Goal: Information Seeking & Learning: Learn about a topic

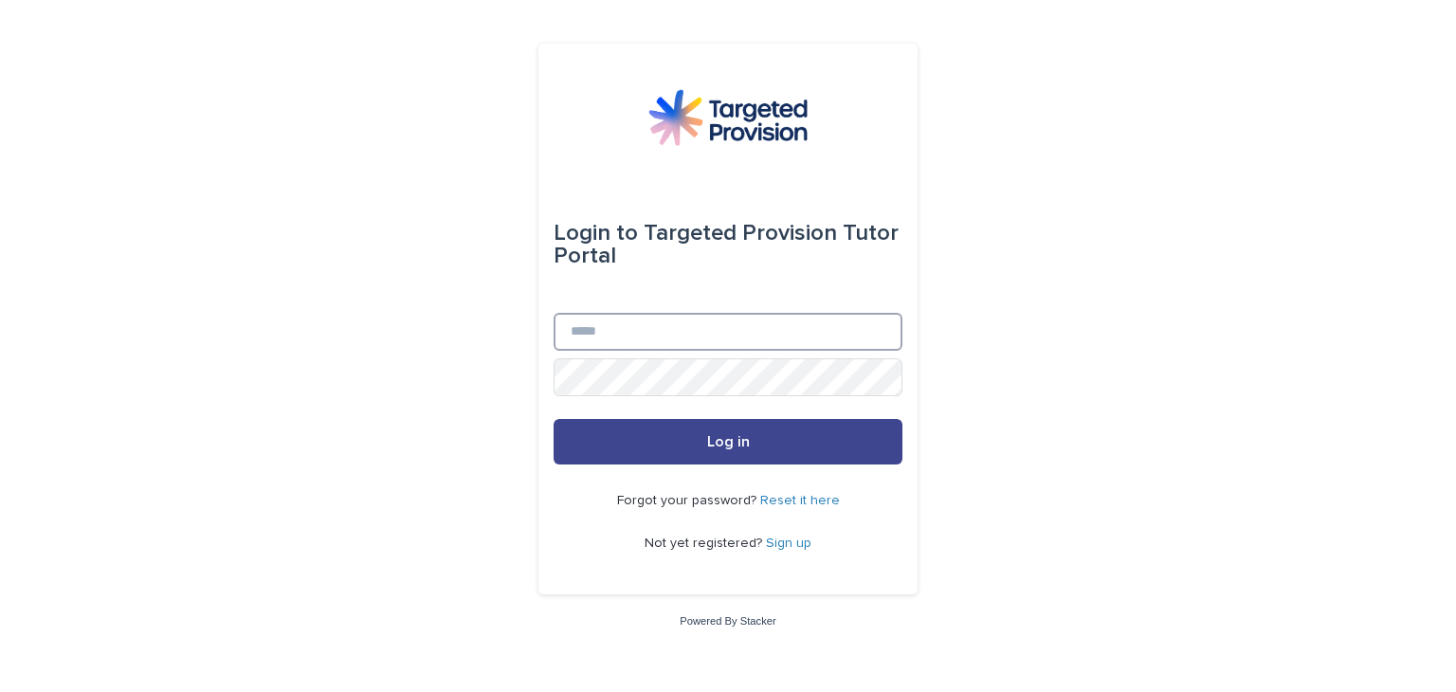
type input "**********"
click at [665, 437] on button "Log in" at bounding box center [728, 442] width 349 height 46
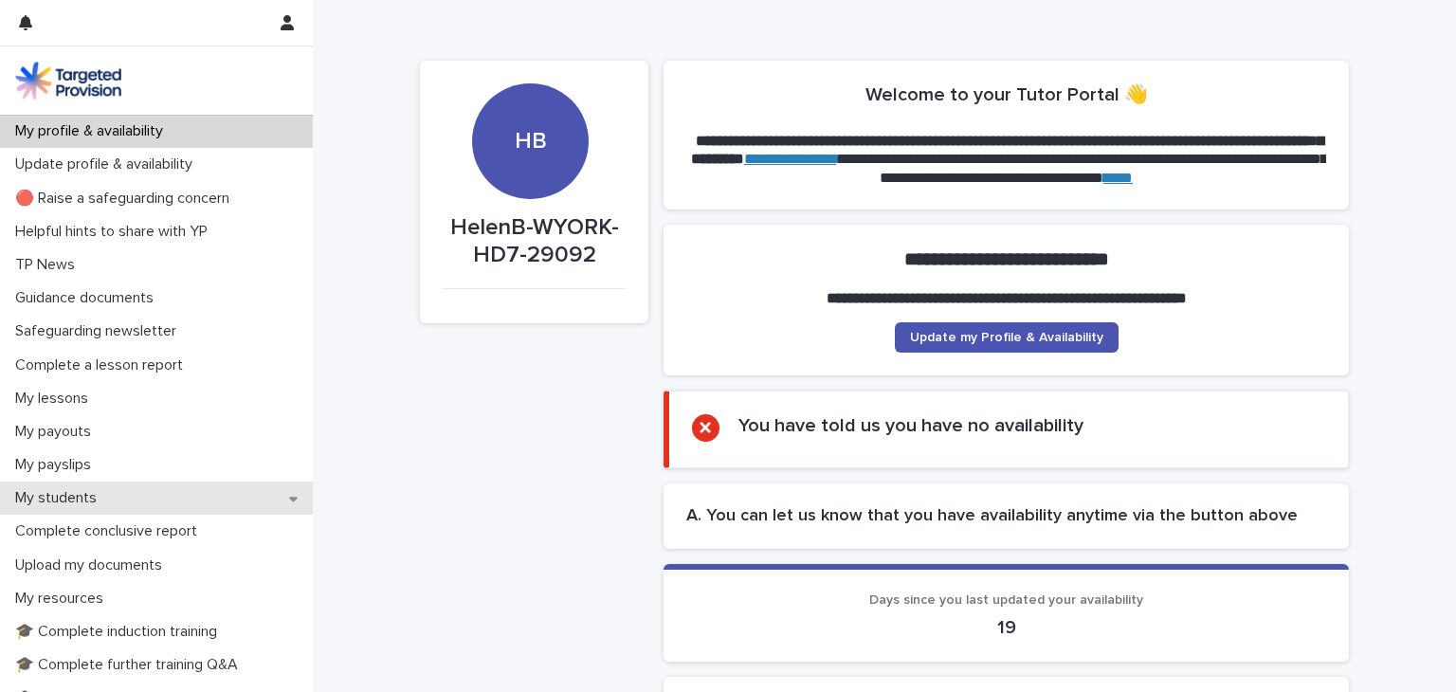
click at [48, 493] on p "My students" at bounding box center [60, 498] width 104 height 18
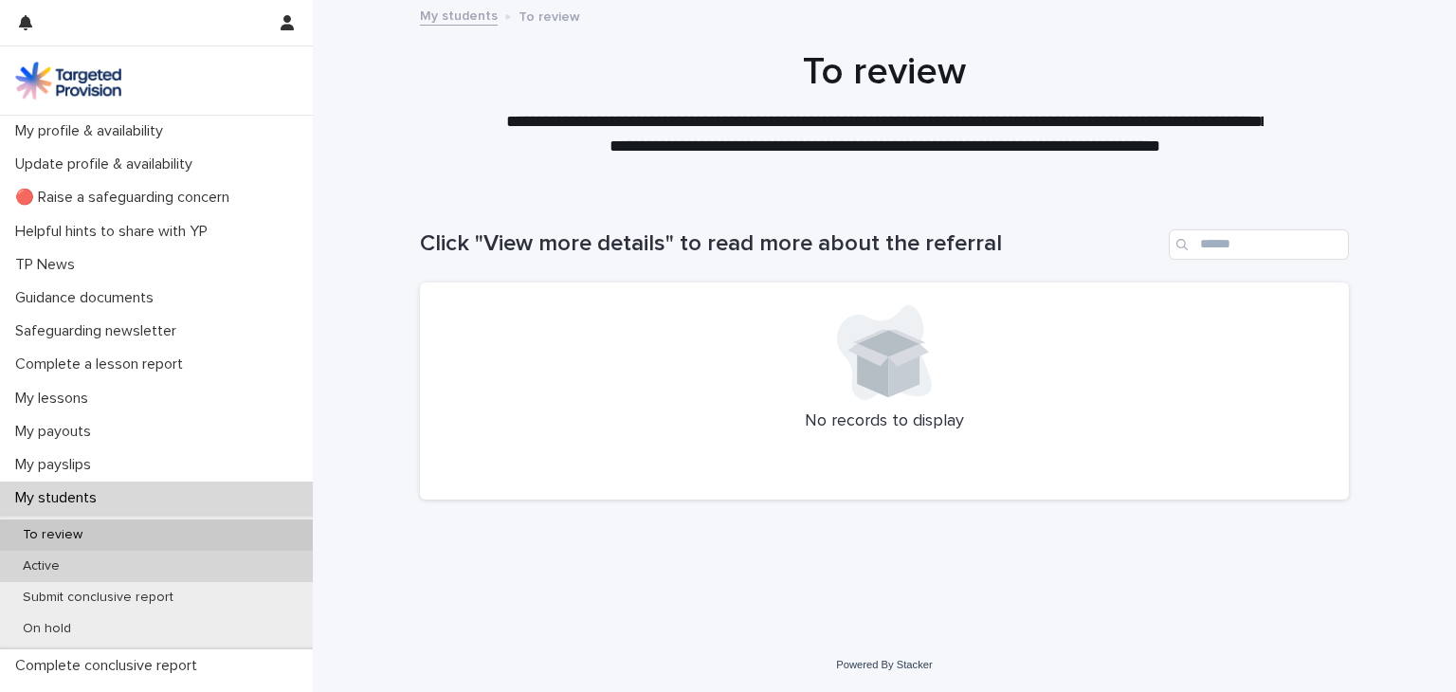
click at [38, 553] on div "Active" at bounding box center [156, 566] width 313 height 31
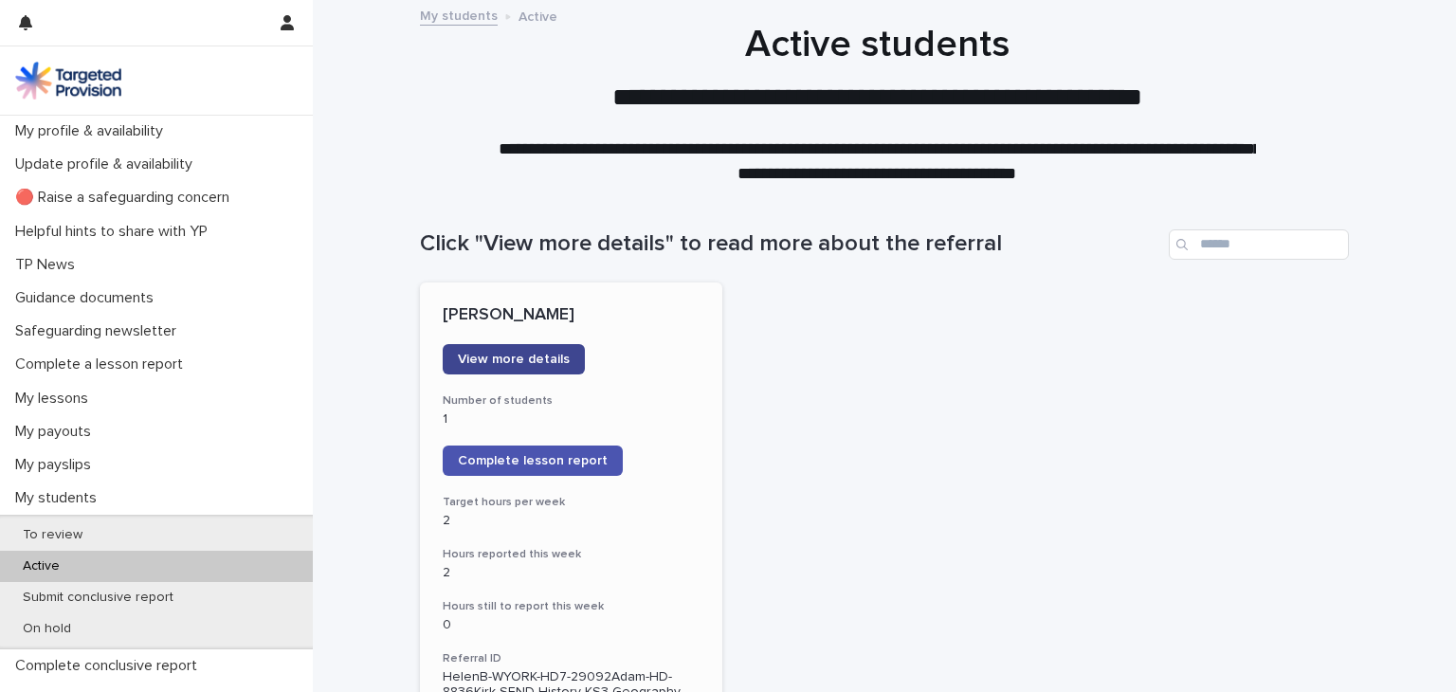
click at [493, 356] on span "View more details" at bounding box center [514, 359] width 112 height 13
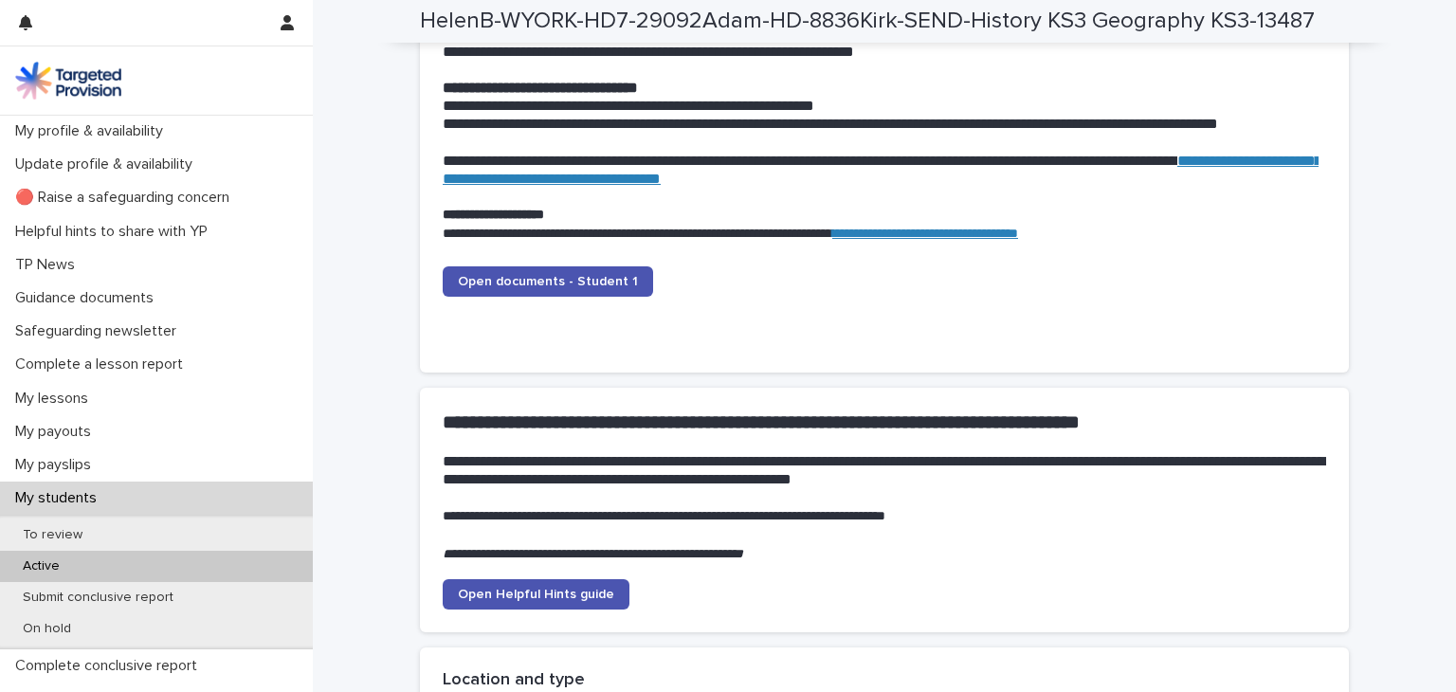
scroll to position [1957, 0]
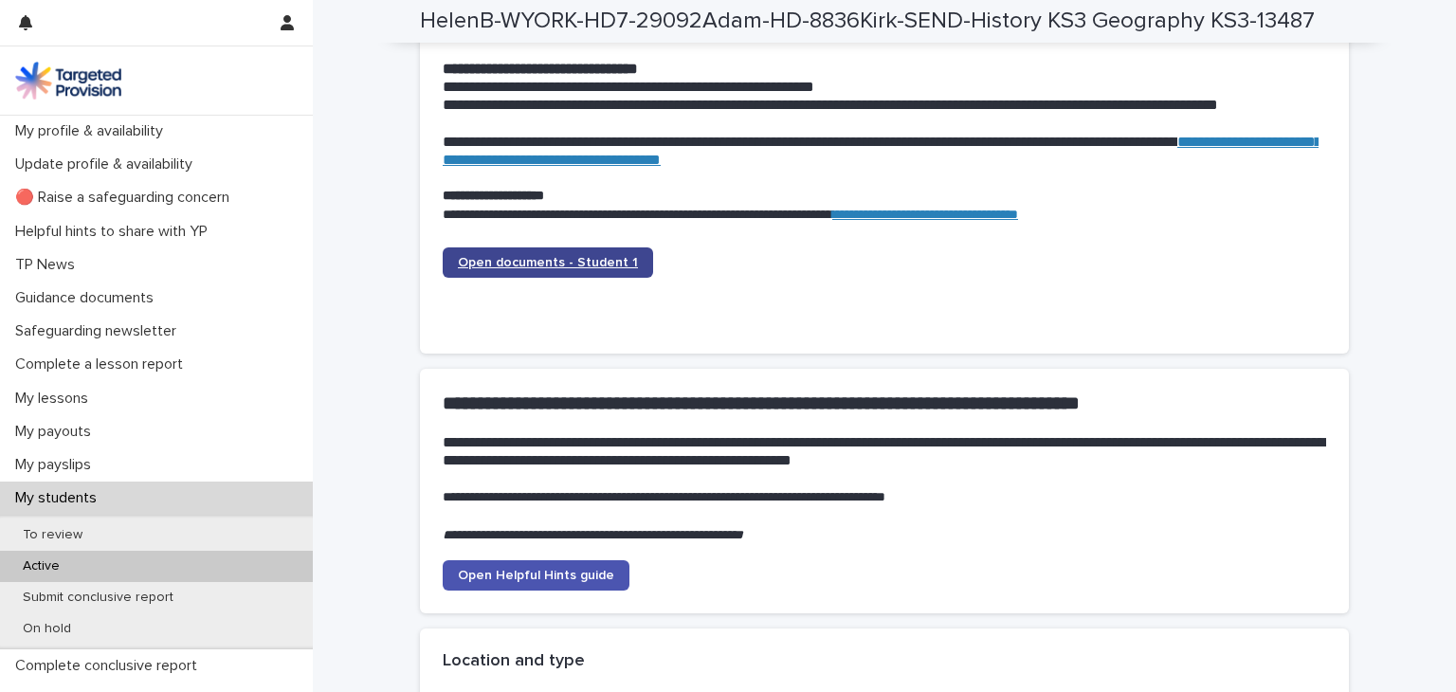
click at [514, 256] on span "Open documents - Student 1" at bounding box center [548, 262] width 180 height 13
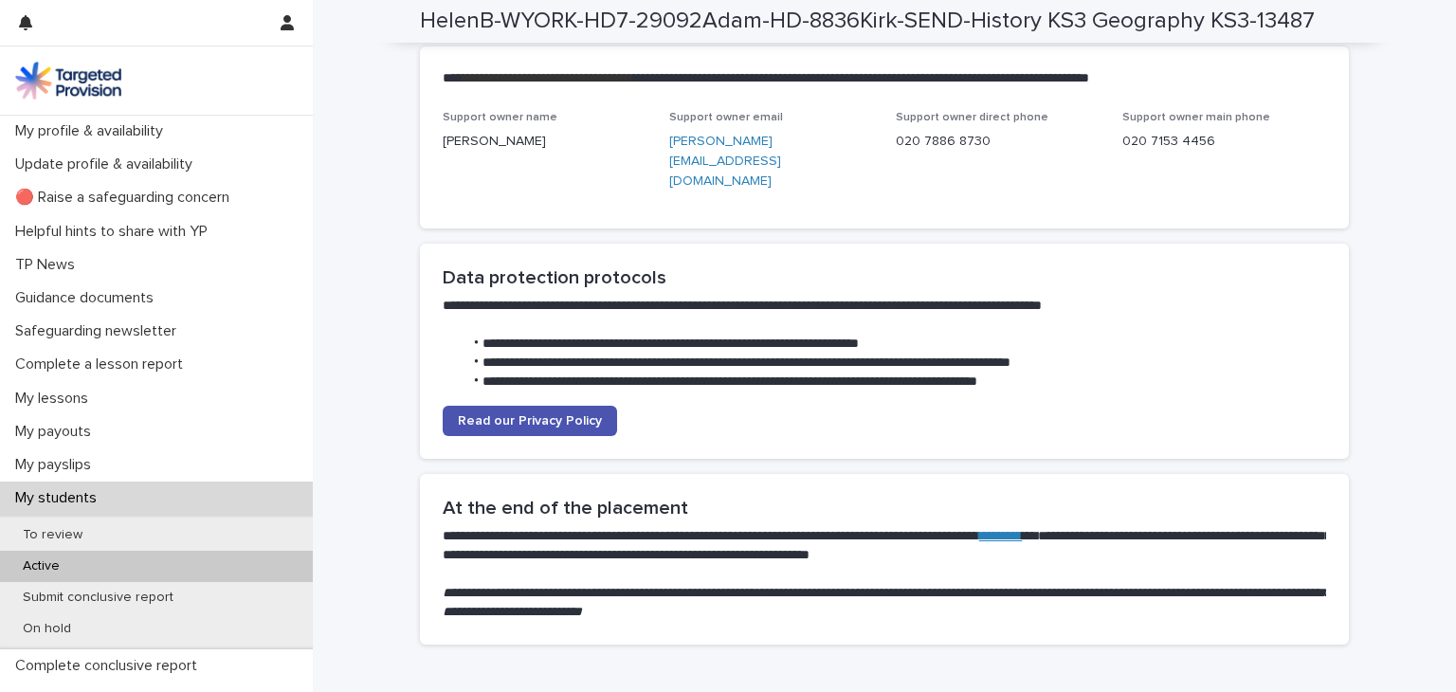
scroll to position [4679, 0]
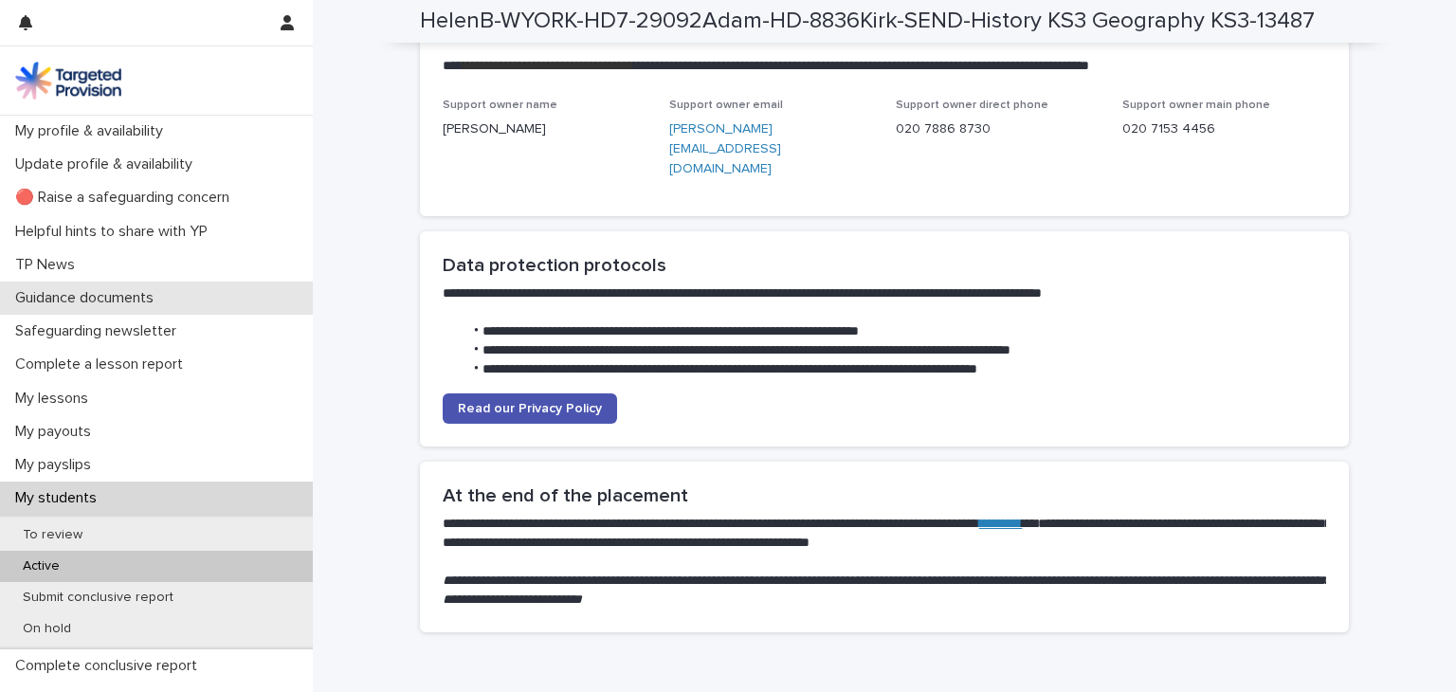
click at [70, 297] on p "Guidance documents" at bounding box center [88, 298] width 161 height 18
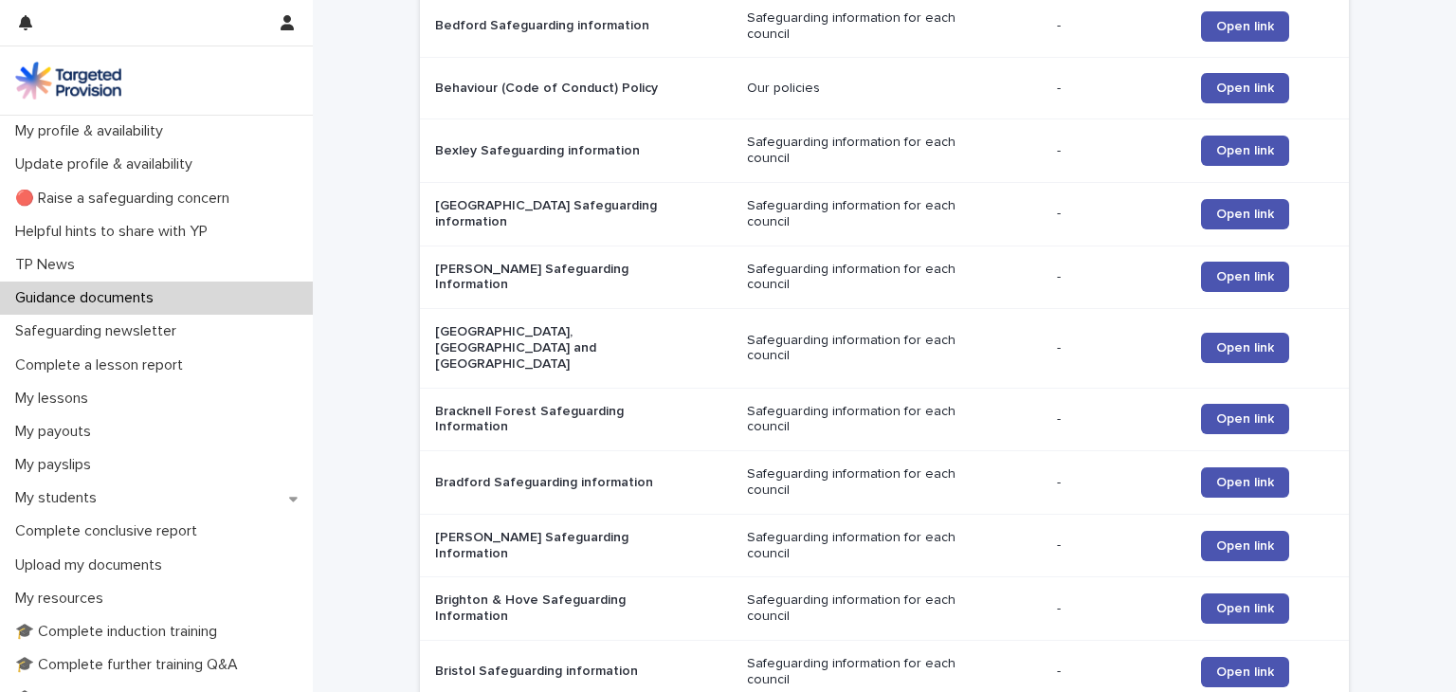
scroll to position [844, 0]
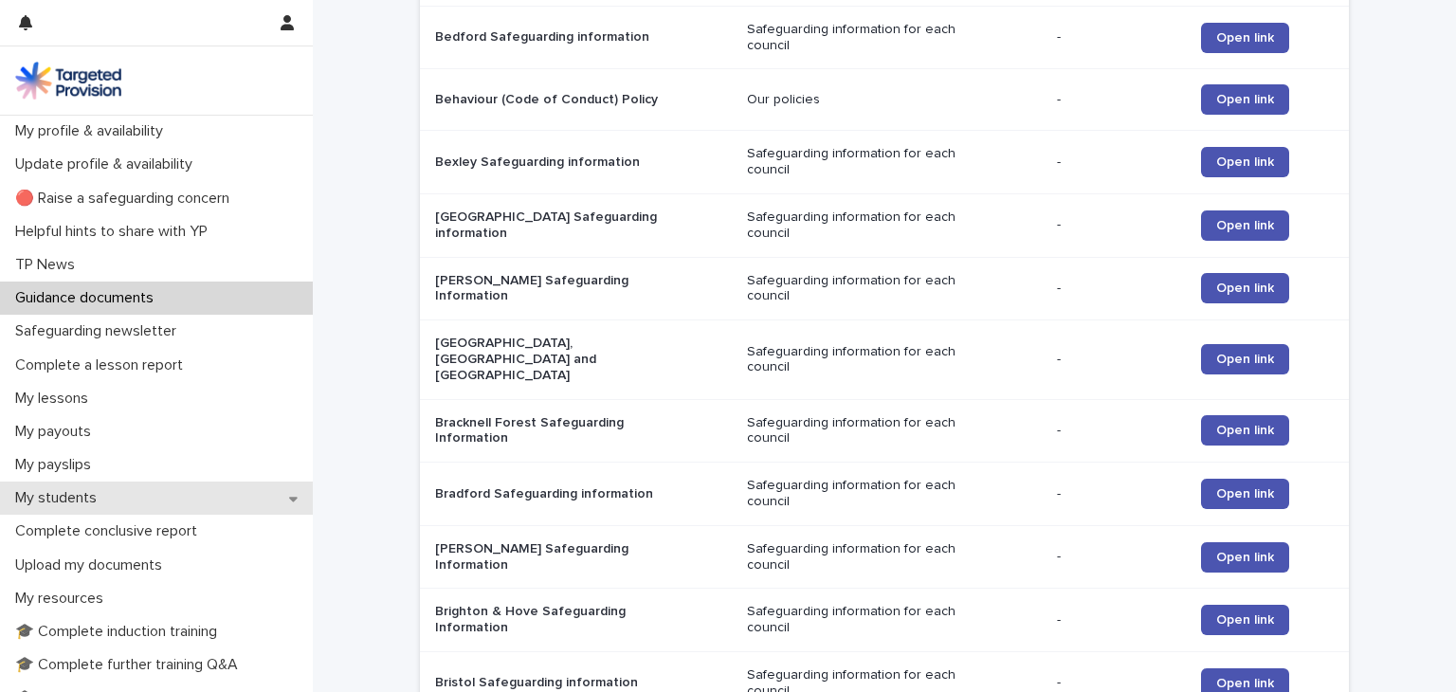
click at [32, 494] on p "My students" at bounding box center [60, 498] width 104 height 18
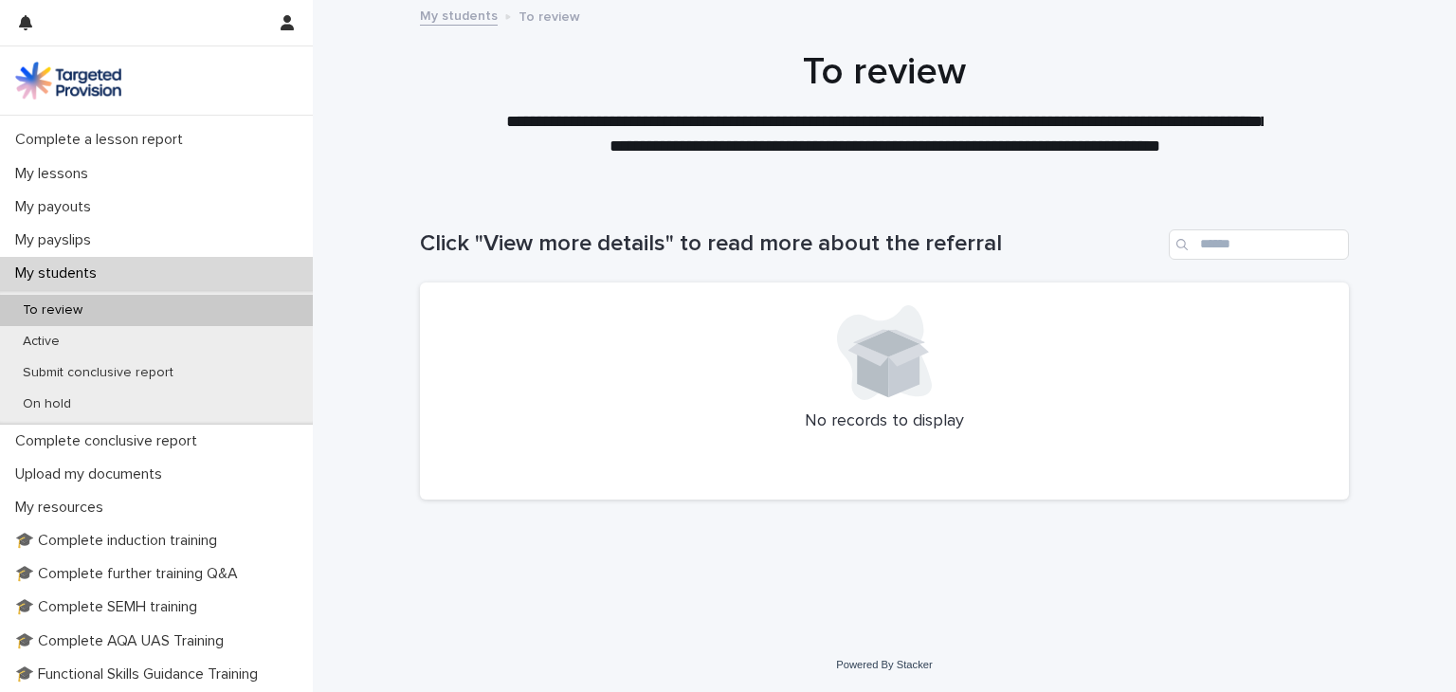
scroll to position [197, 0]
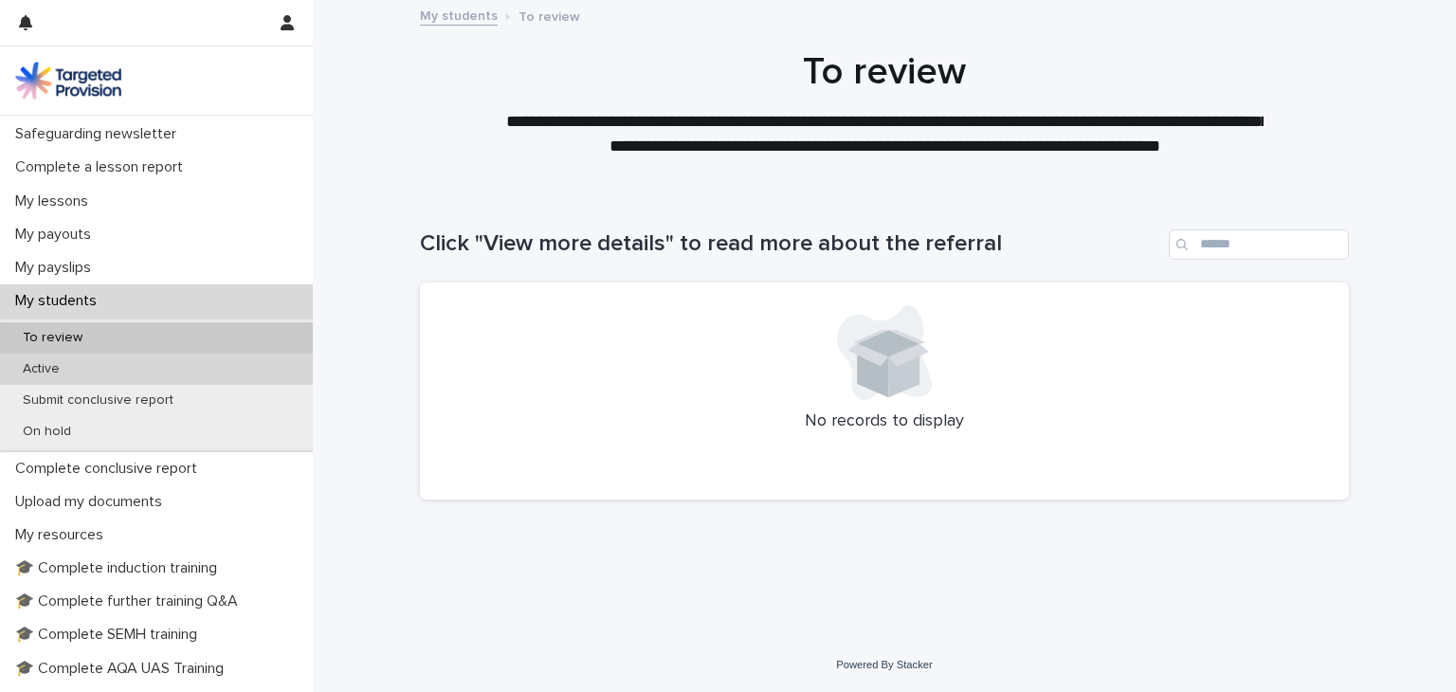
click at [59, 374] on p "Active" at bounding box center [41, 369] width 67 height 16
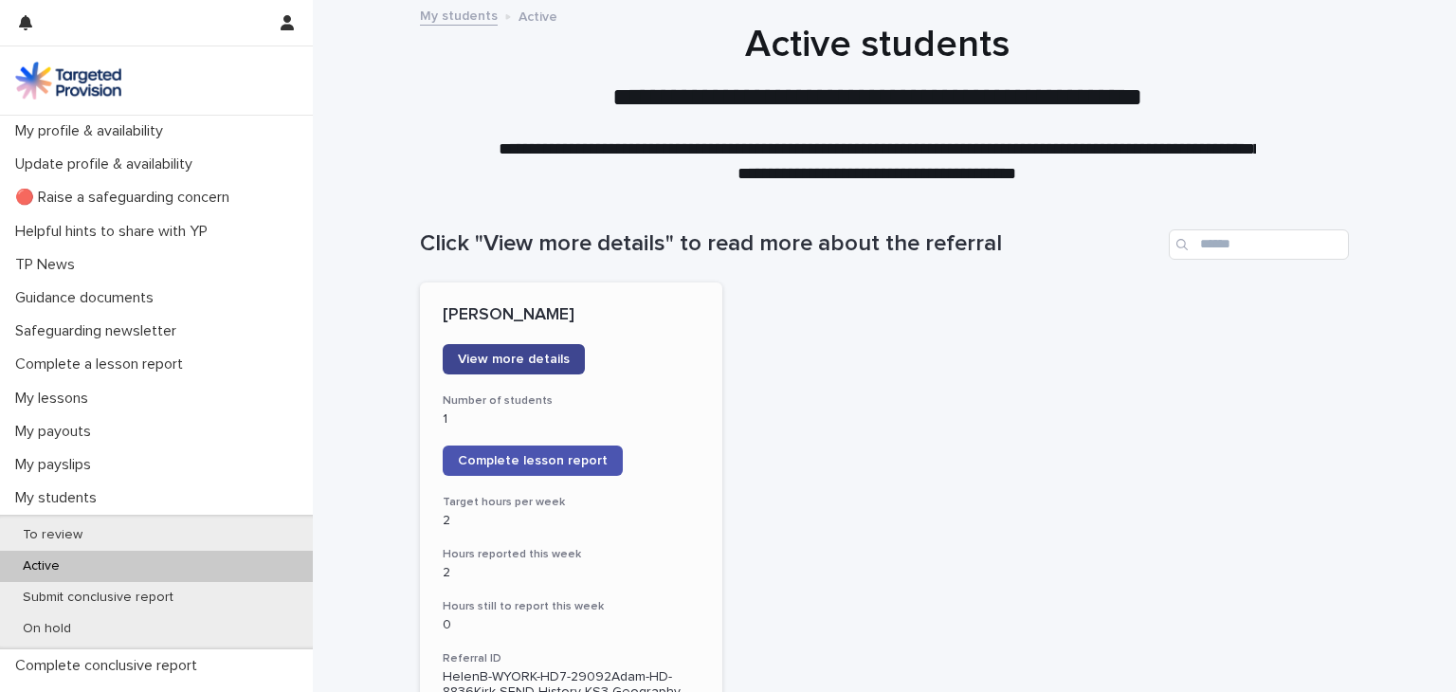
click at [523, 356] on span "View more details" at bounding box center [514, 359] width 112 height 13
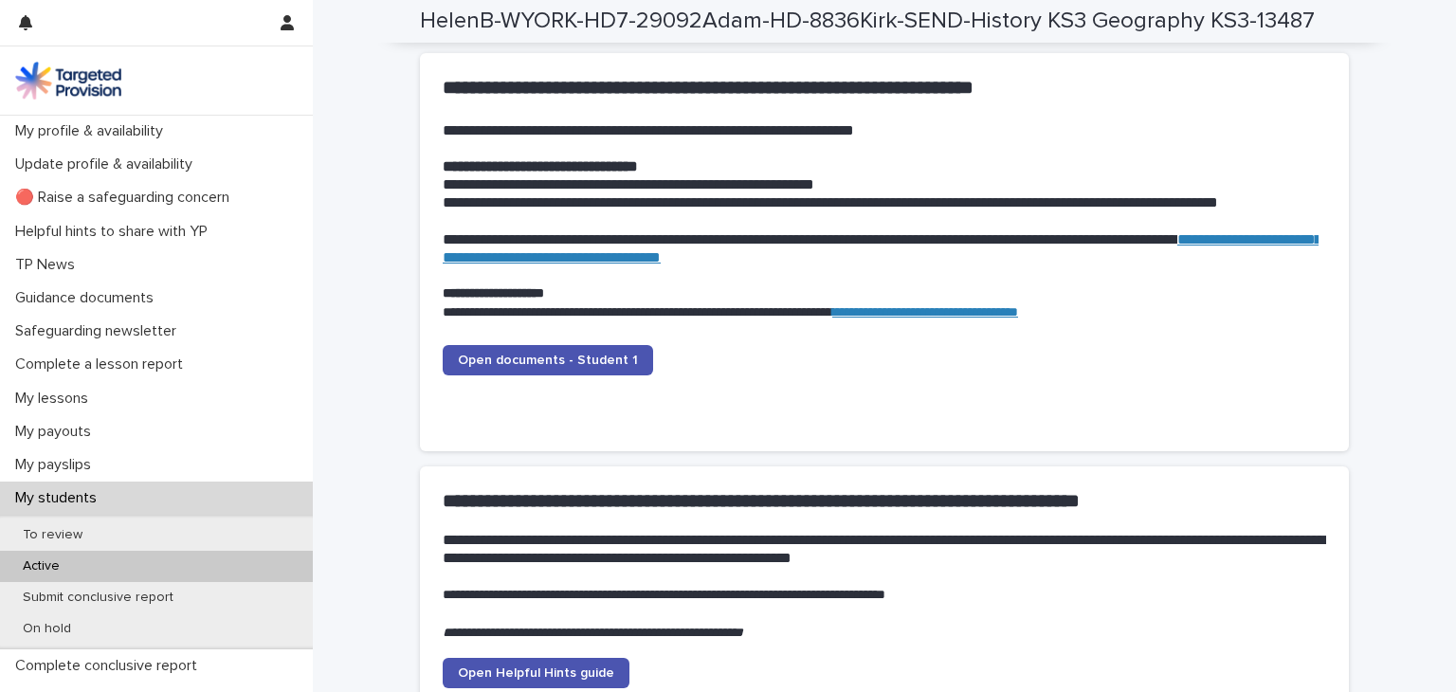
scroll to position [1904, 0]
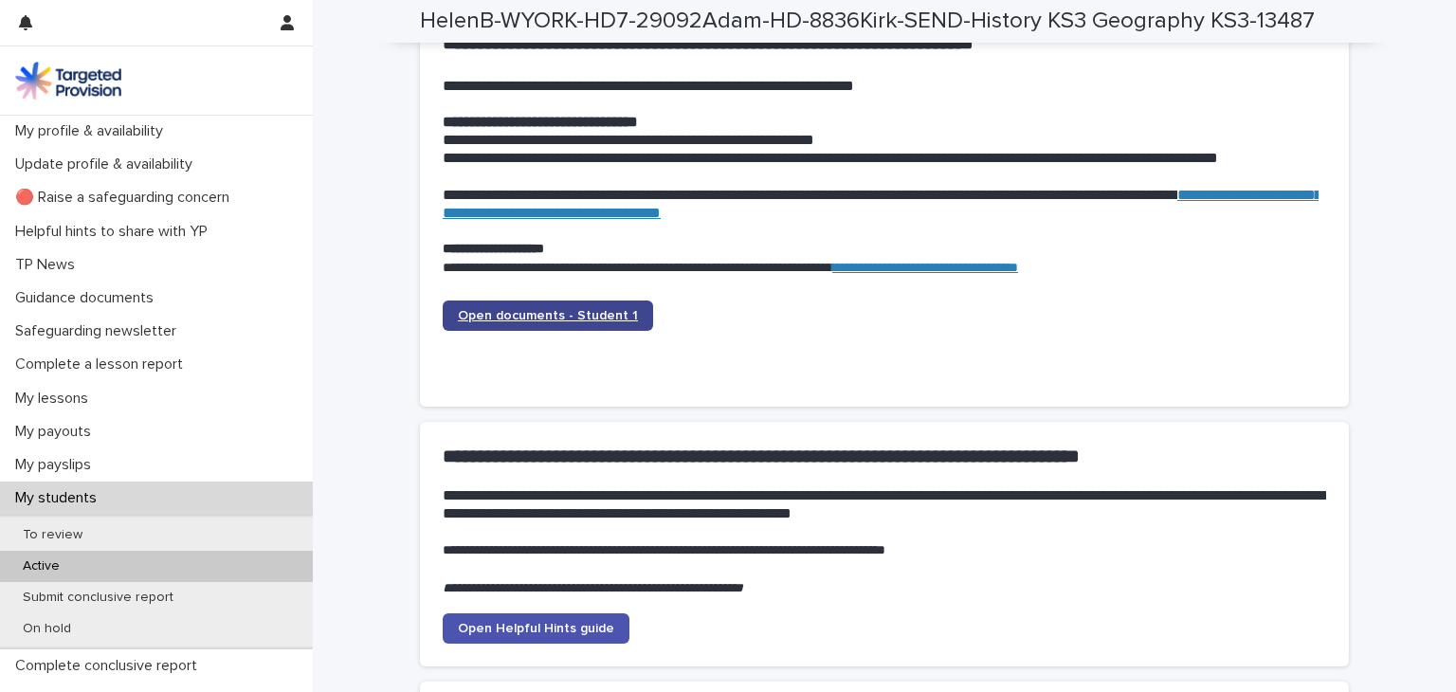
click at [517, 316] on span "Open documents - Student 1" at bounding box center [548, 315] width 180 height 13
